Goal: Task Accomplishment & Management: Manage account settings

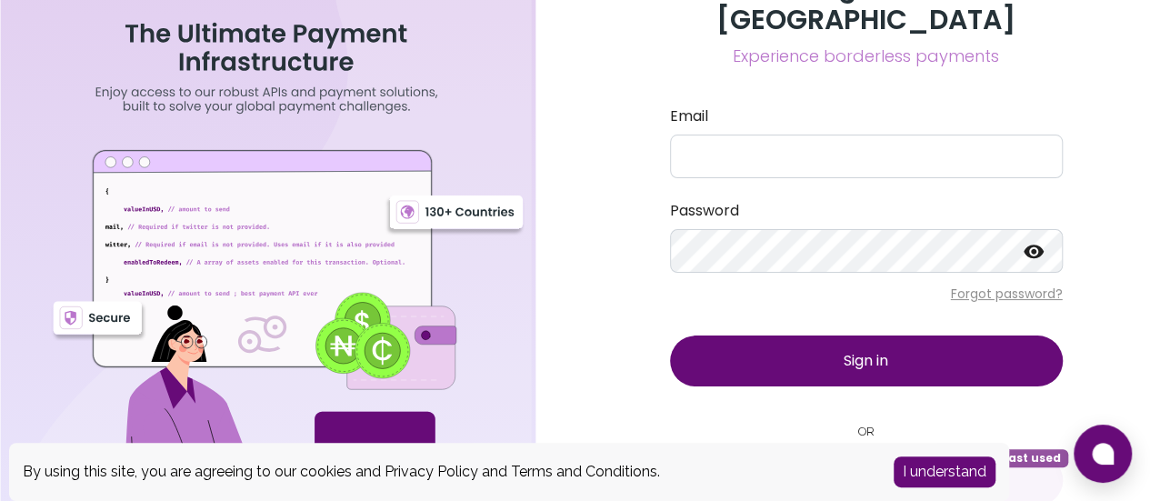
scroll to position [42, 0]
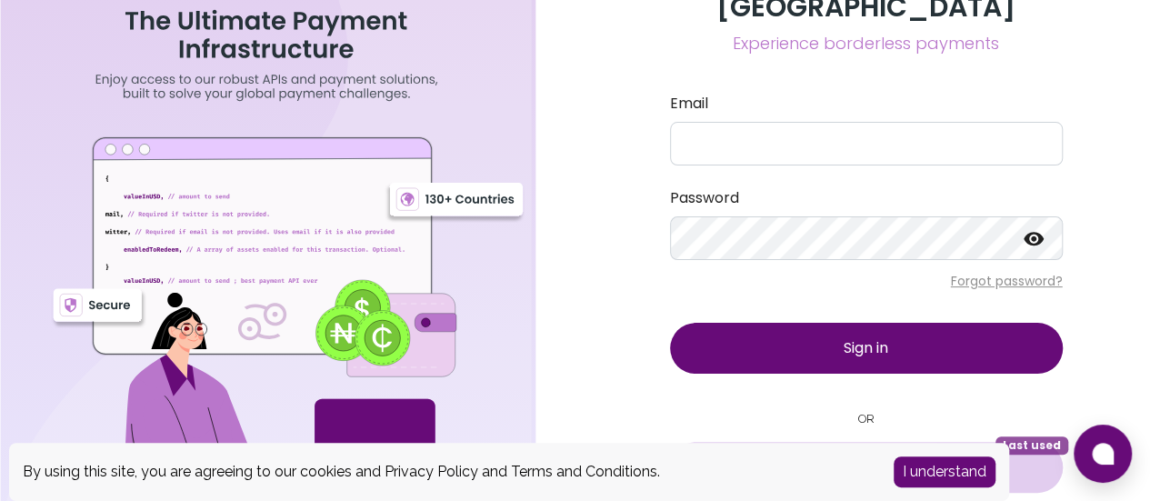
click at [882, 456] on span "Sign in with Google" at bounding box center [878, 467] width 126 height 22
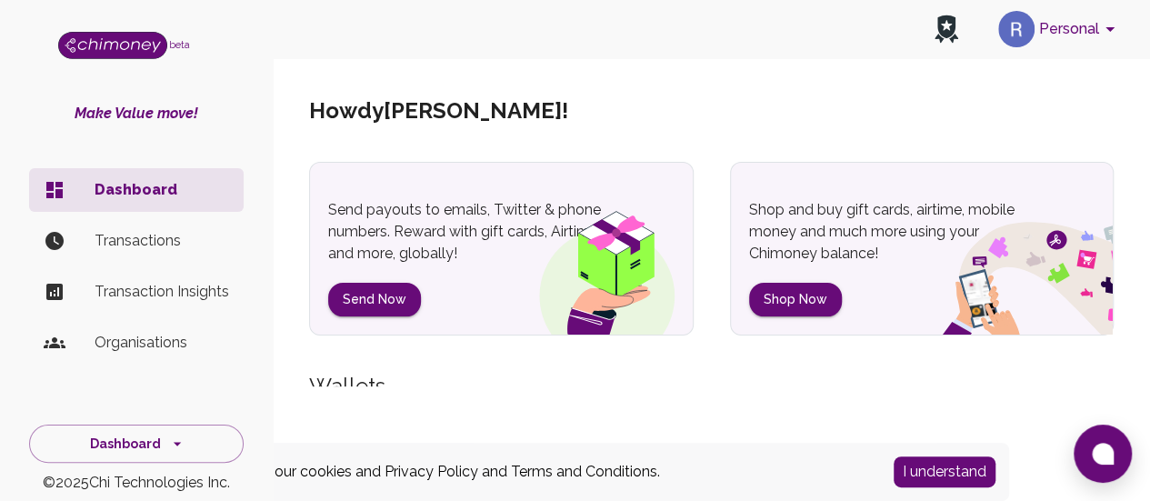
click at [936, 474] on button "I understand" at bounding box center [945, 471] width 102 height 31
